Goal: Task Accomplishment & Management: Complete application form

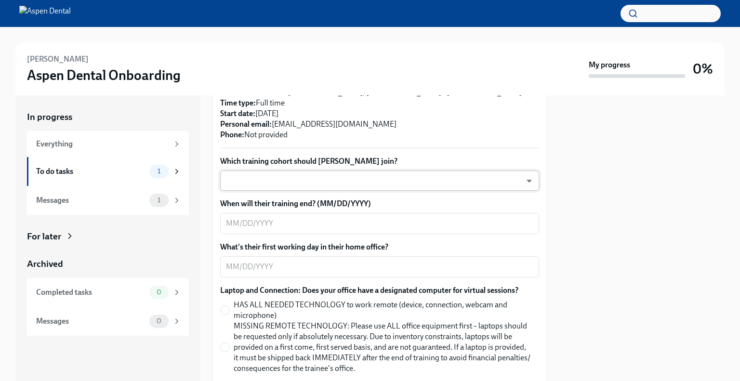
scroll to position [289, 0]
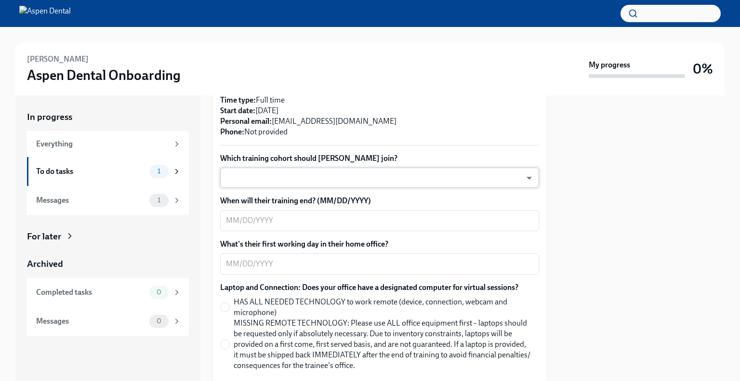
click at [340, 160] on body "[PERSON_NAME] Aspen Dental Onboarding My progress 0% In progress Everything To …" at bounding box center [370, 190] width 740 height 381
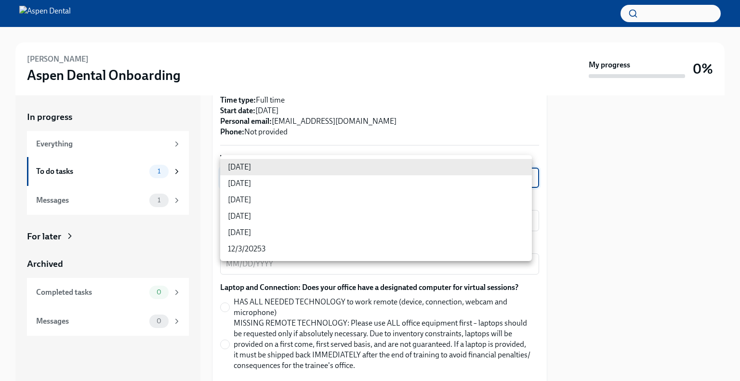
click at [274, 217] on li "[DATE]" at bounding box center [376, 216] width 312 height 16
type input "jeD9UGOIS"
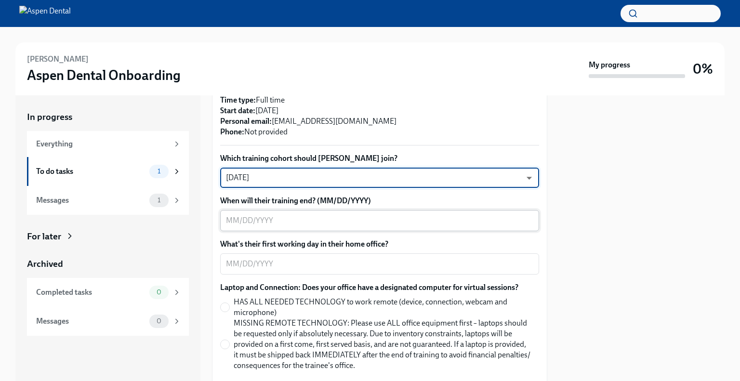
click at [289, 215] on textarea "When will their training end? (MM/DD/YYYY)" at bounding box center [379, 221] width 307 height 12
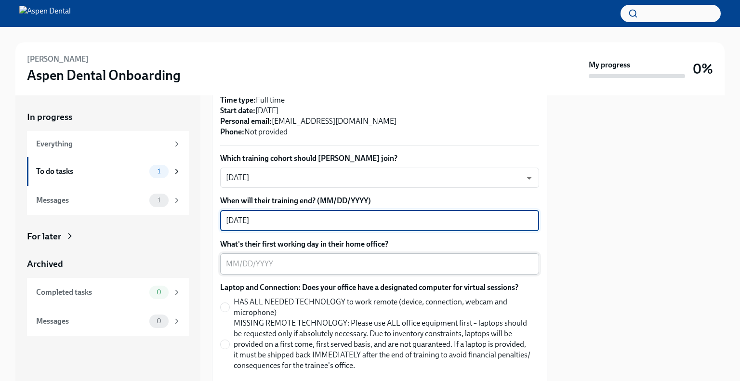
type textarea "[DATE]"
click at [273, 259] on div "x ​" at bounding box center [379, 263] width 319 height 21
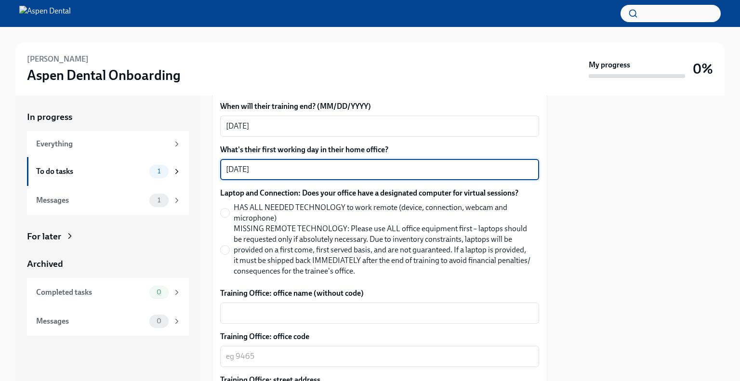
scroll to position [385, 0]
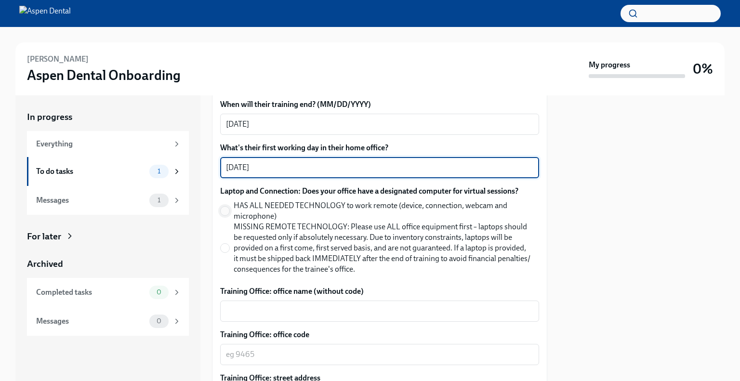
type textarea "[DATE]"
click at [225, 207] on input "HAS ALL NEEDED TECHNOLOGY to work remote (device, connection, webcam and microp…" at bounding box center [225, 211] width 9 height 9
radio input "true"
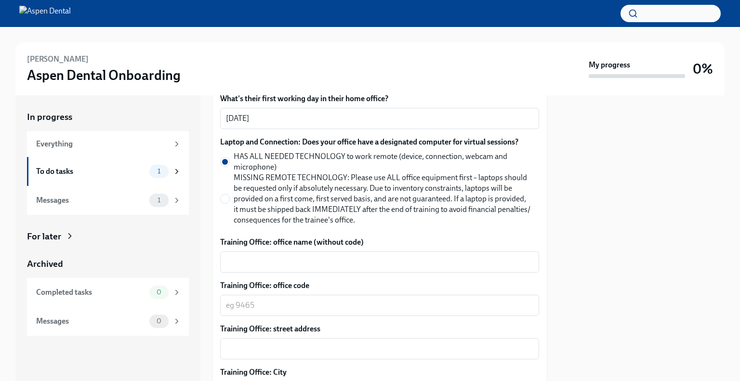
scroll to position [530, 0]
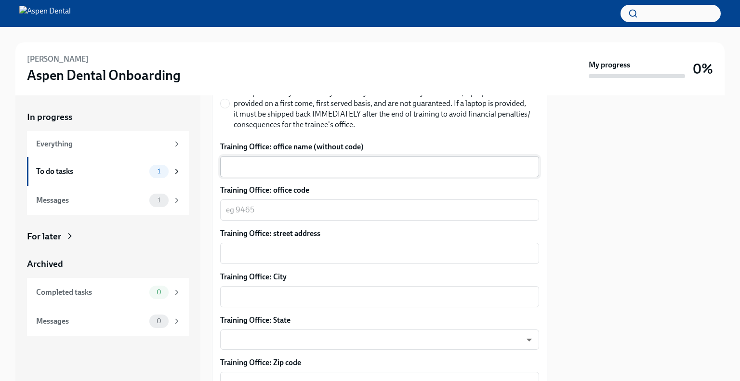
click at [309, 161] on textarea "Training Office: office name (without code)" at bounding box center [379, 167] width 307 height 12
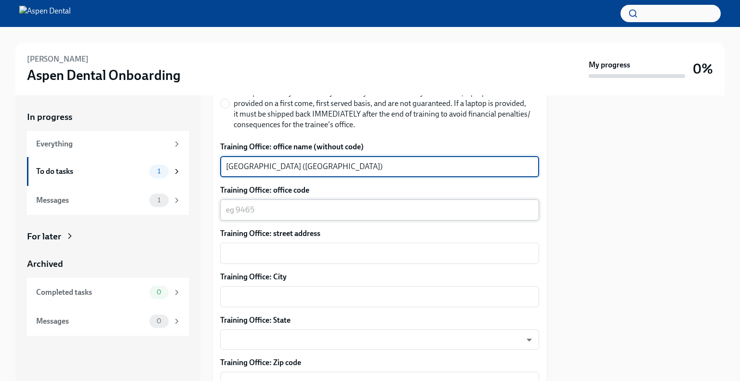
type textarea "[GEOGRAPHIC_DATA] ([GEOGRAPHIC_DATA])"
click at [287, 206] on div "x ​" at bounding box center [379, 209] width 319 height 21
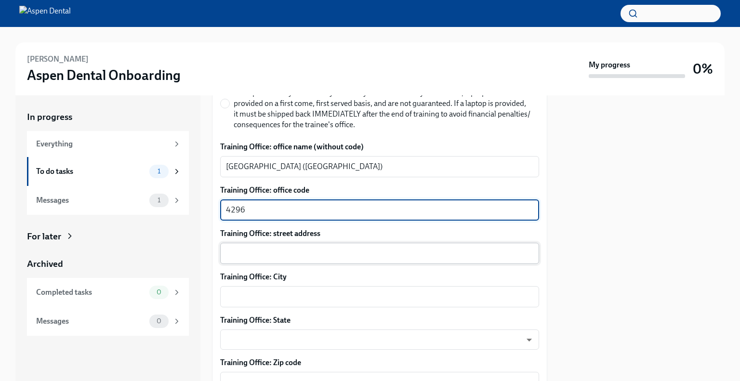
type textarea "4296"
click at [282, 243] on div "x ​" at bounding box center [379, 253] width 319 height 21
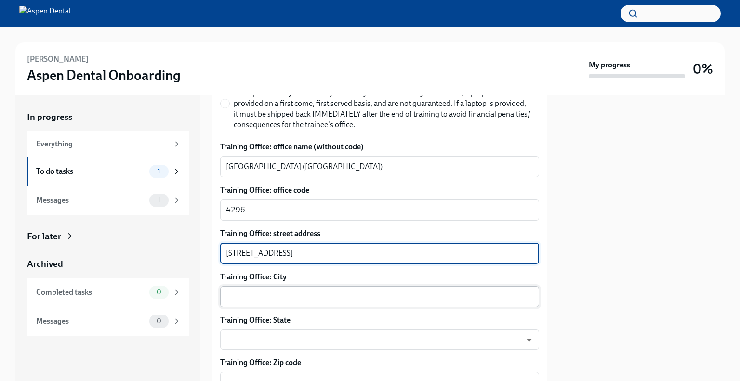
type textarea "[STREET_ADDRESS]"
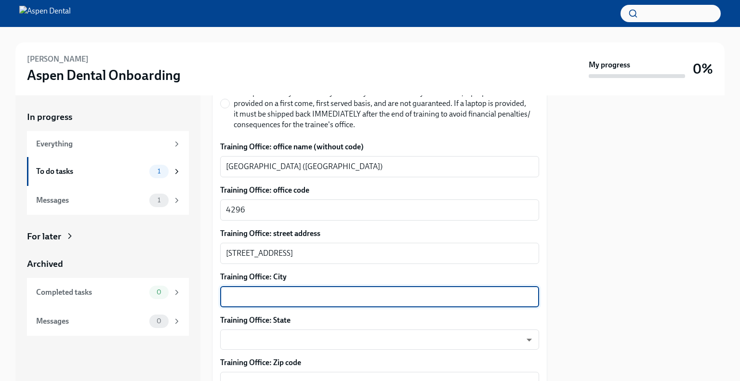
click at [288, 291] on textarea "Training Office: City" at bounding box center [379, 297] width 307 height 12
type textarea "Hurstbourne"
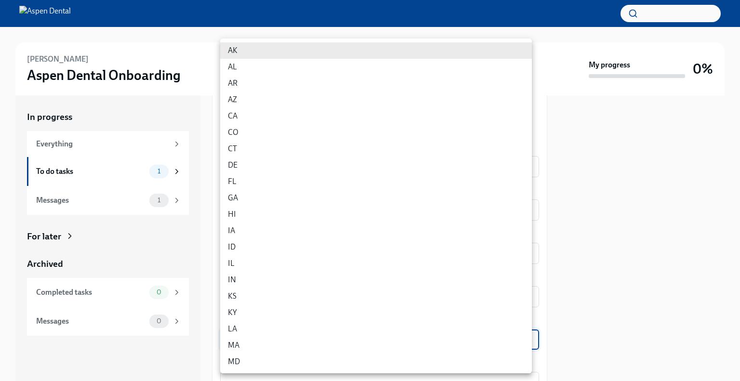
click at [280, 325] on body "[PERSON_NAME] Aspen Dental Onboarding My progress 0% In progress Everything To …" at bounding box center [370, 190] width 740 height 381
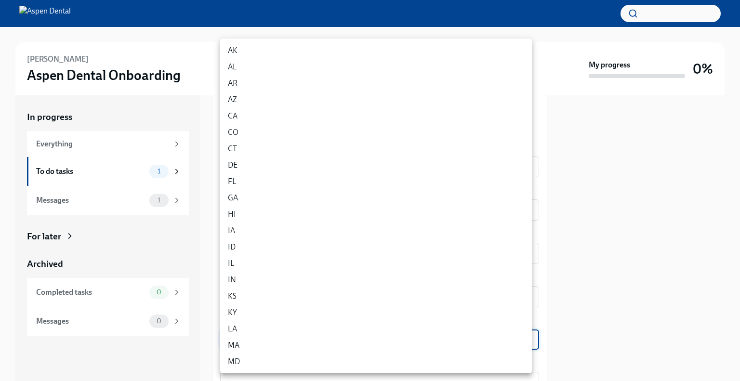
click at [283, 312] on li "KY" at bounding box center [376, 312] width 312 height 16
type input "_hgogPhmZ"
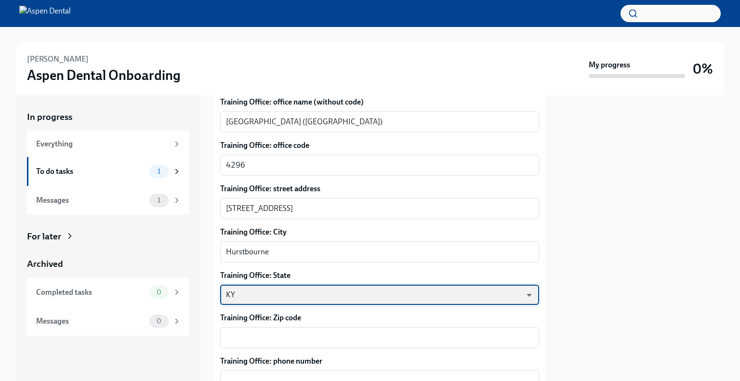
scroll to position [626, 0]
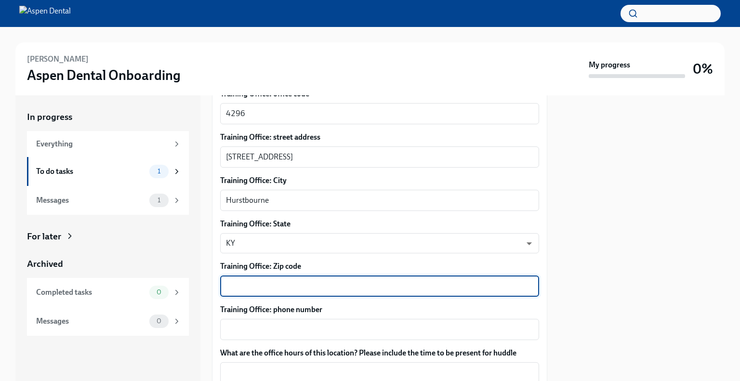
click at [288, 280] on textarea "Training Office: Zip code" at bounding box center [379, 286] width 307 height 12
type textarea "40222"
click at [291, 324] on textarea "Training Office: phone number" at bounding box center [379, 330] width 307 height 12
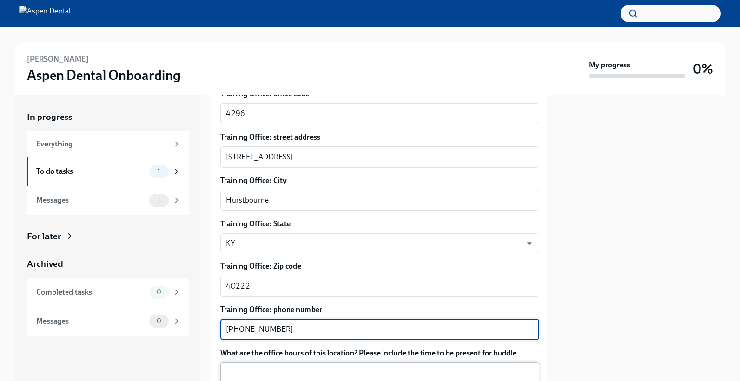
type textarea "[PHONE_NUMBER]"
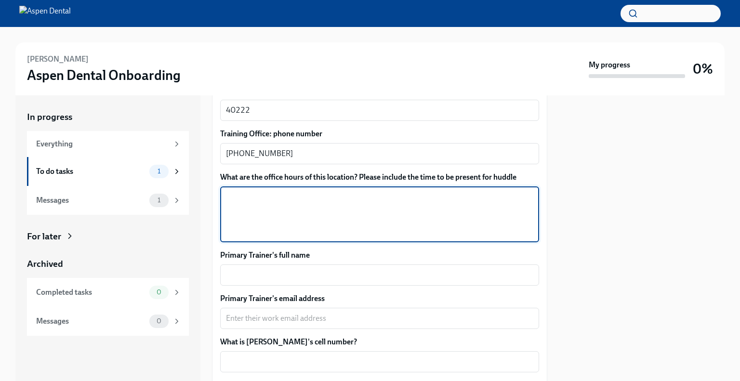
scroll to position [819, 0]
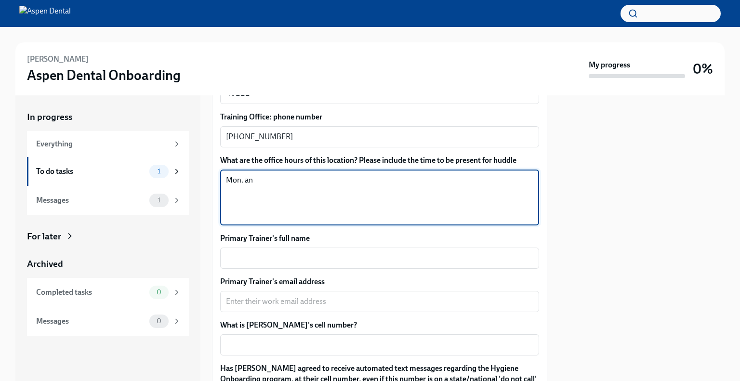
drag, startPoint x: 257, startPoint y: 168, endPoint x: 212, endPoint y: 171, distance: 44.9
click at [212, 171] on div "Please provide a few extra details so we can register [PERSON_NAME] for their v…" at bounding box center [379, 18] width 335 height 1196
paste textarea "Mon.-Thurs. 8 AM - 5 PM"
click at [335, 184] on textarea "Mon.-Thurs. 8 AM - 5 PM" at bounding box center [379, 197] width 307 height 46
type textarea "Mon.-Thurs. 8 AM - 5 PM Fridays modules if needed"
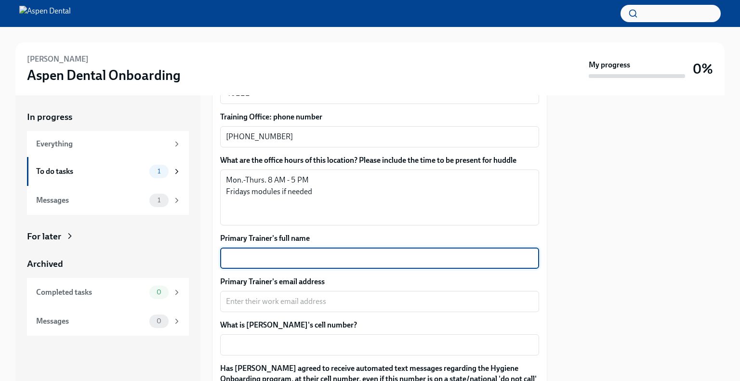
click at [312, 252] on textarea "Primary Trainer's full name" at bounding box center [379, 258] width 307 height 12
type textarea "[PERSON_NAME]"
click at [312, 296] on textarea "Primary Trainer's email address" at bounding box center [379, 302] width 307 height 12
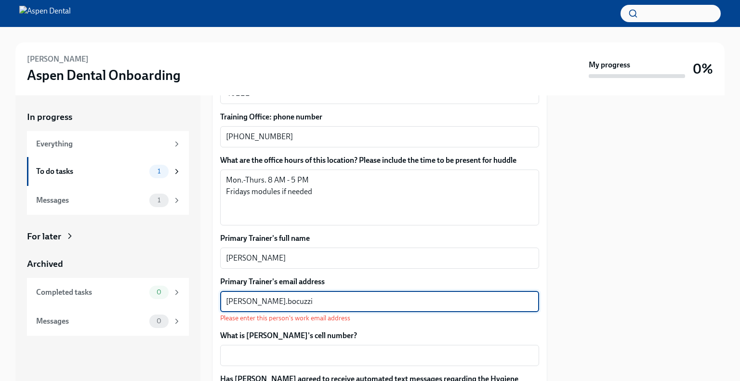
click at [258, 296] on textarea "[PERSON_NAME].bocuzzi" at bounding box center [379, 302] width 307 height 12
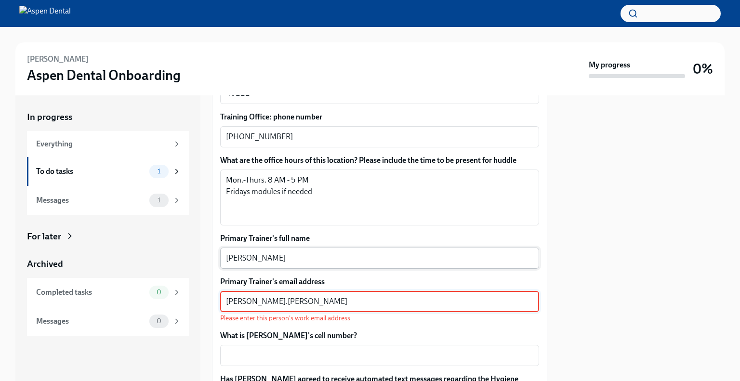
type textarea "[PERSON_NAME].[PERSON_NAME]"
click at [259, 252] on textarea "[PERSON_NAME]" at bounding box center [379, 258] width 307 height 12
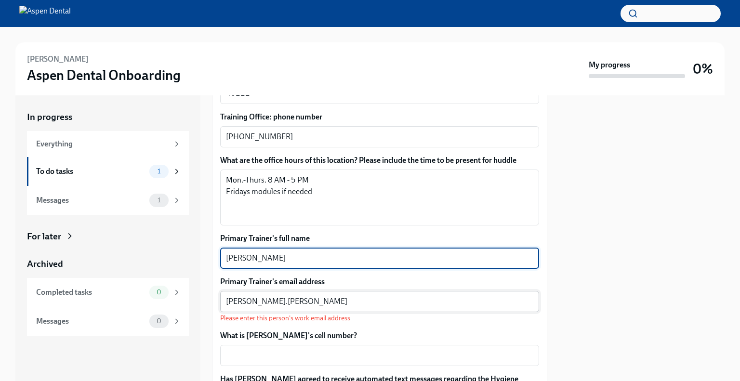
type textarea "[PERSON_NAME]"
click at [302, 296] on textarea "[PERSON_NAME].[PERSON_NAME]" at bounding box center [379, 302] width 307 height 12
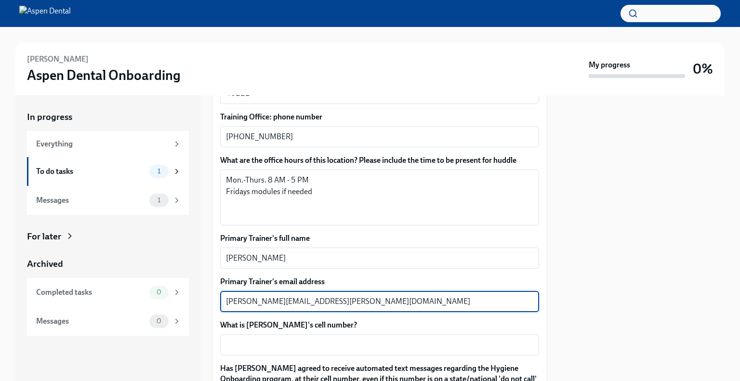
type textarea "[PERSON_NAME][EMAIL_ADDRESS][PERSON_NAME][DOMAIN_NAME]"
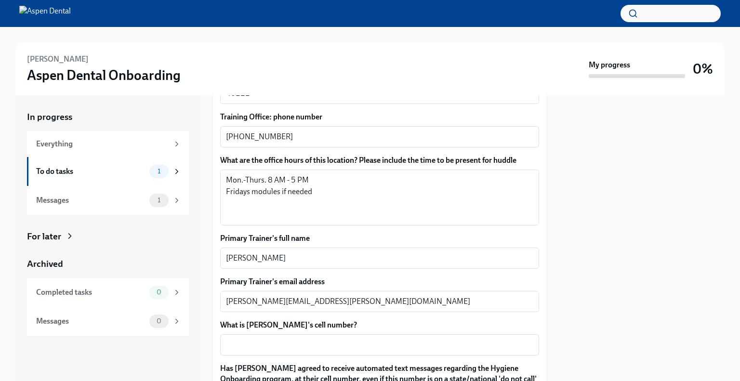
click at [283, 322] on div "What is [PERSON_NAME]'s cell number? x ​" at bounding box center [379, 338] width 319 height 36
click at [283, 339] on textarea "What is [PERSON_NAME]'s cell number?" at bounding box center [379, 345] width 307 height 12
drag, startPoint x: 300, startPoint y: 326, endPoint x: 274, endPoint y: 330, distance: 26.8
click at [274, 339] on textarea "What is [PERSON_NAME]'s cell number?" at bounding box center [379, 345] width 307 height 12
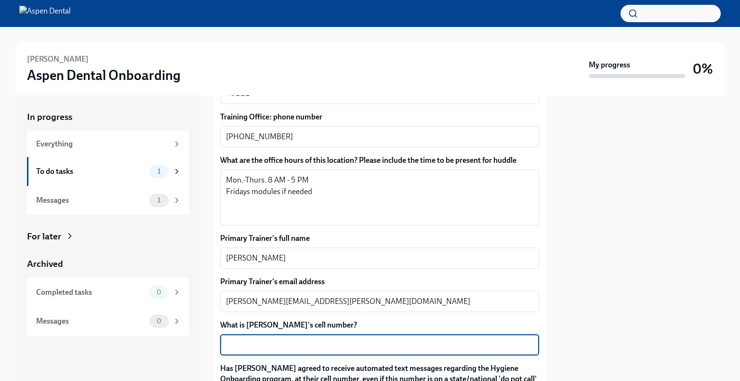
paste textarea "[PHONE_NUMBER]"
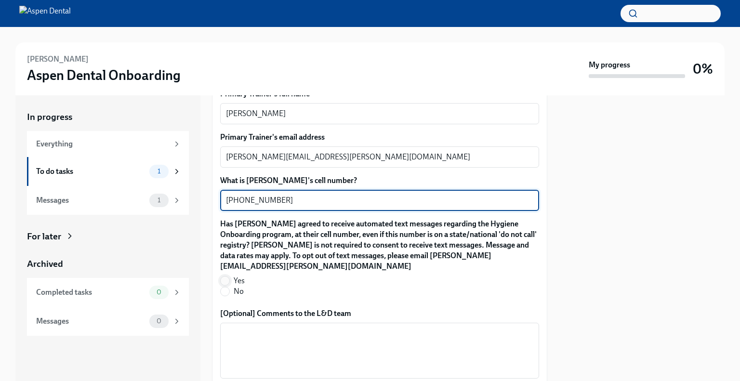
type textarea "[PHONE_NUMBER]"
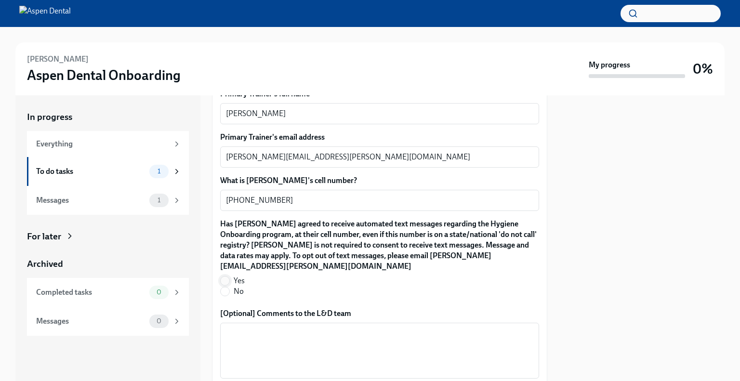
click at [226, 276] on input "Yes" at bounding box center [225, 280] width 9 height 9
radio input "true"
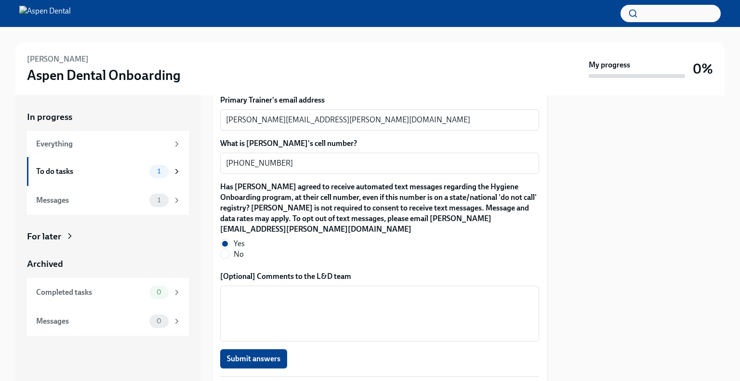
scroll to position [1052, 0]
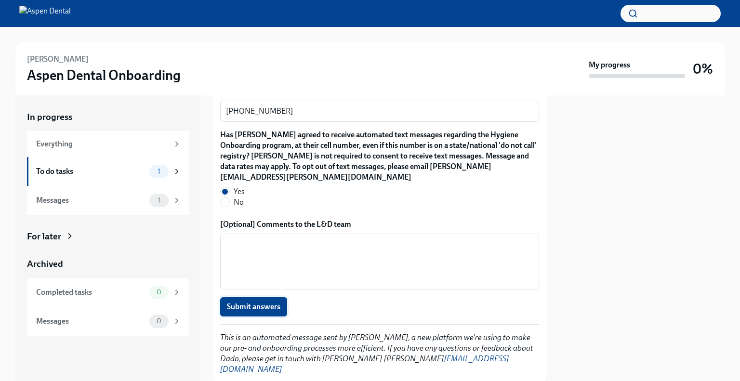
click at [267, 302] on span "Submit answers" at bounding box center [253, 307] width 53 height 10
